Goal: Navigation & Orientation: Find specific page/section

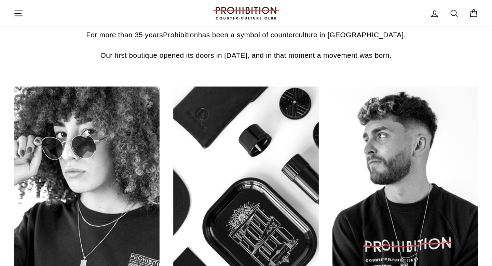
scroll to position [381, 0]
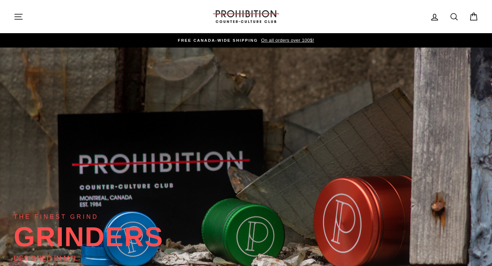
click at [17, 15] on icon "button" at bounding box center [19, 17] width 10 height 10
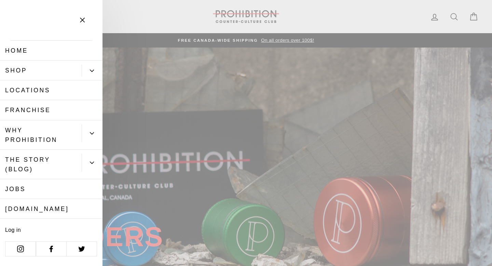
click at [91, 70] on icon "Primary" at bounding box center [92, 71] width 4 height 4
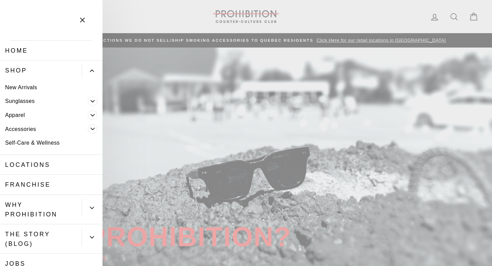
click at [93, 128] on icon "Primary" at bounding box center [93, 129] width 4 height 4
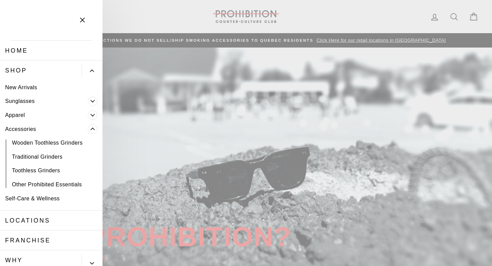
click at [47, 185] on link "Other Prohibited Essentials" at bounding box center [51, 184] width 103 height 14
